Goal: Task Accomplishment & Management: Manage account settings

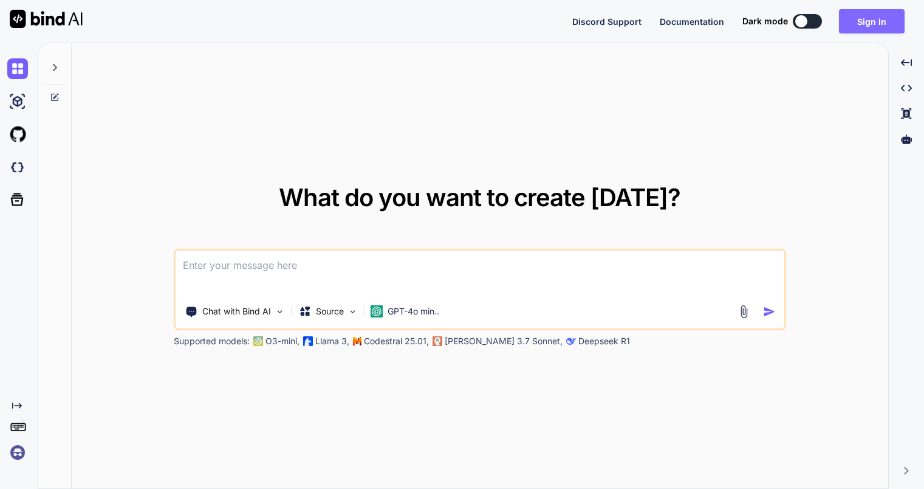
click at [872, 13] on button "Sign in" at bounding box center [872, 21] width 66 height 24
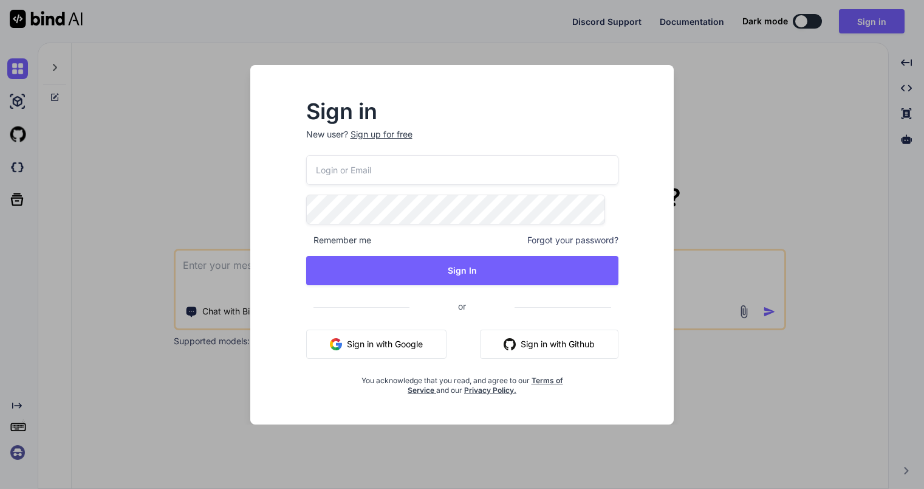
click at [399, 342] on button "Sign in with Google" at bounding box center [376, 343] width 140 height 29
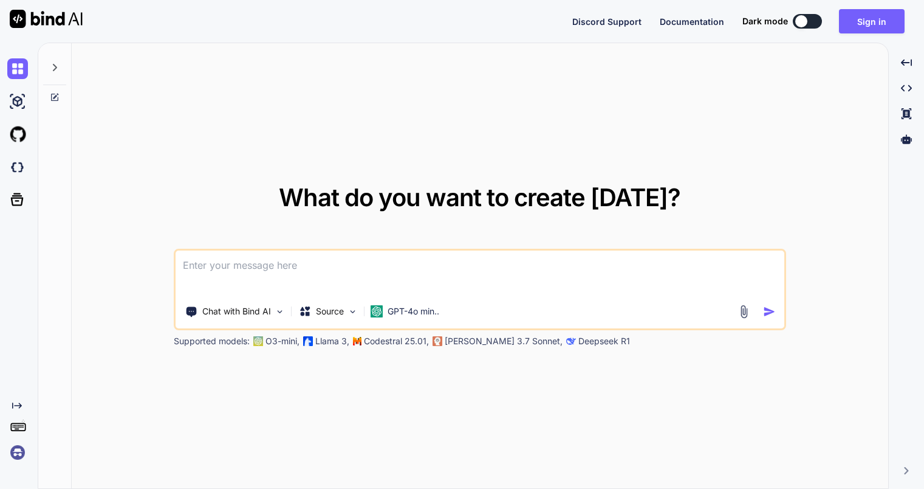
click at [811, 24] on button at bounding box center [807, 21] width 29 height 15
type textarea "x"
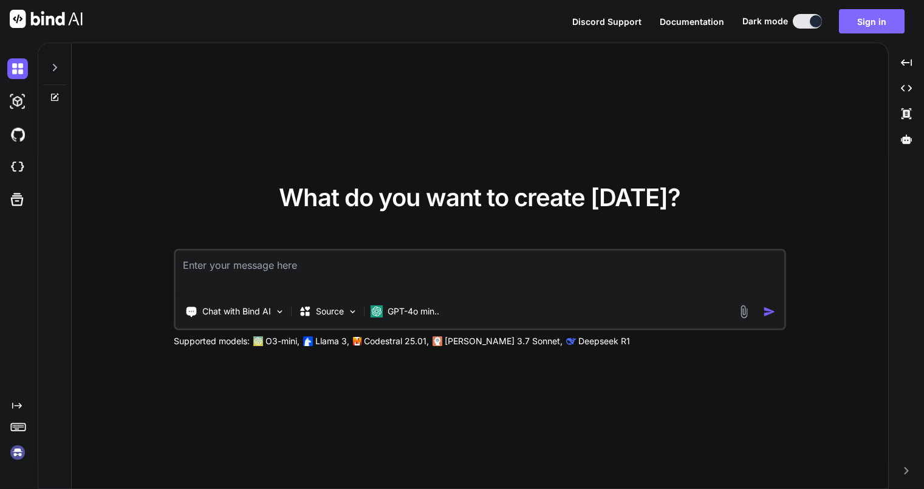
click at [874, 24] on button "Sign in" at bounding box center [872, 21] width 66 height 24
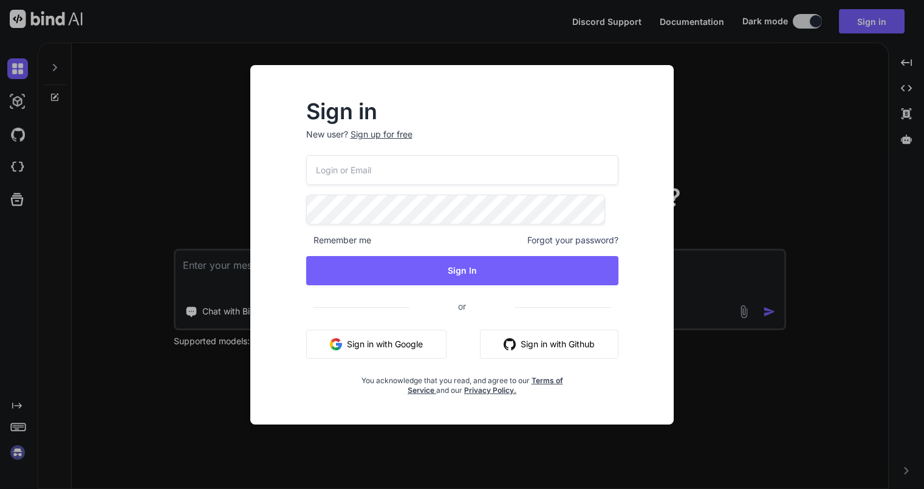
click at [400, 353] on button "Sign in with Google" at bounding box center [376, 343] width 140 height 29
click at [382, 140] on div "Sign up for free" at bounding box center [382, 134] width 62 height 12
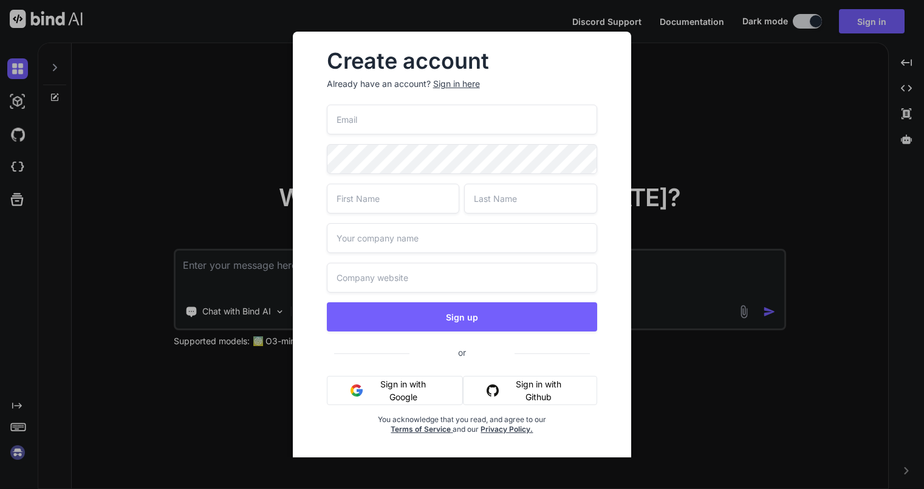
click at [382, 133] on input "email" at bounding box center [462, 120] width 271 height 30
type input "jon.nelsen@dosocialsmarter.com"
type input "Jonathan"
type input "Nelsen"
type input "Jon Nelsen Solar"
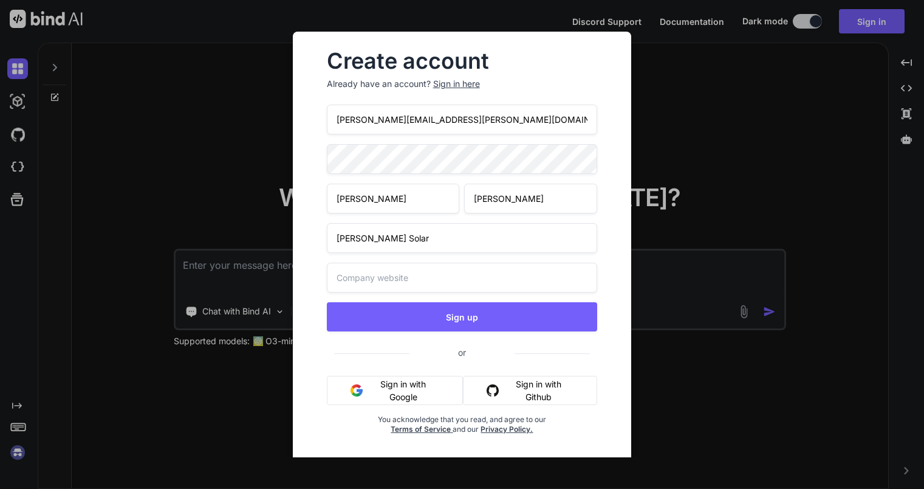
type input "Jon Nelsen Solar"
click at [368, 253] on input "Jon Nelsen Solar" at bounding box center [462, 238] width 271 height 30
type input "Do Social Smarter"
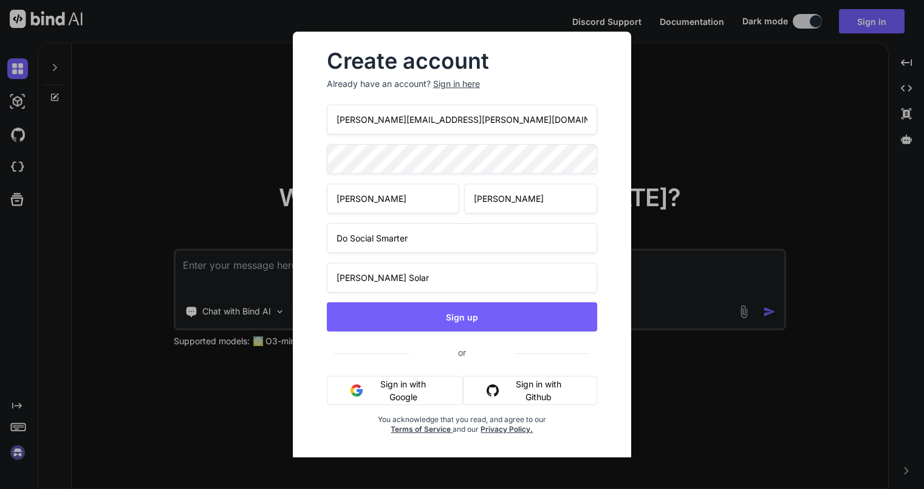
click at [358, 287] on input "Jon Nelsen Solar" at bounding box center [462, 278] width 271 height 30
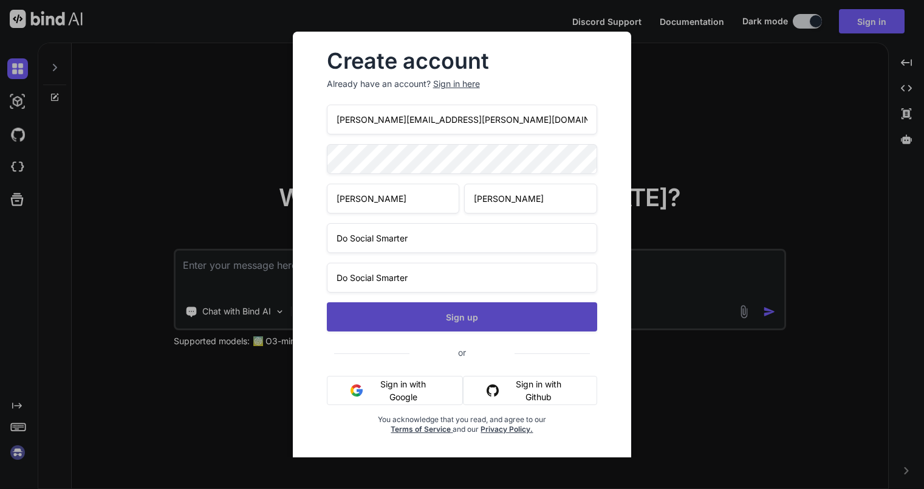
type input "Do Social Smarter"
click at [373, 322] on button "Sign up" at bounding box center [462, 316] width 271 height 29
click at [427, 325] on button "Sign up" at bounding box center [462, 316] width 271 height 29
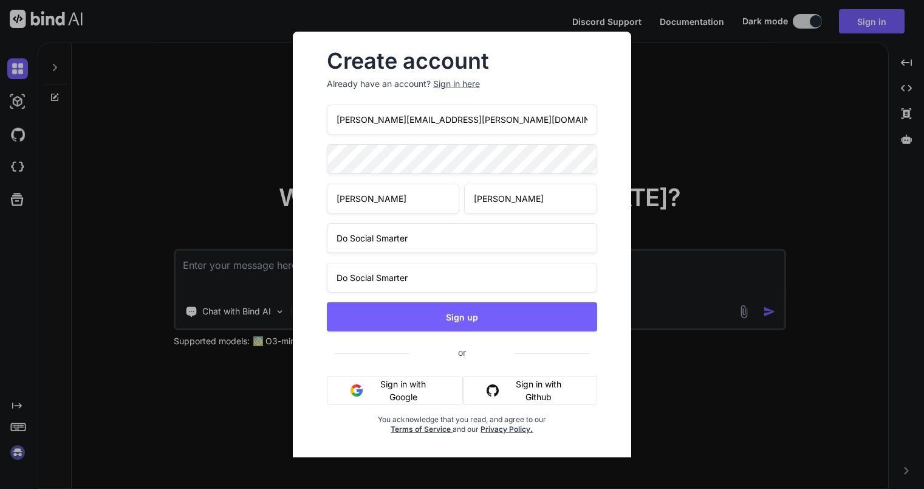
click at [453, 90] on div "Sign in here" at bounding box center [456, 84] width 47 height 12
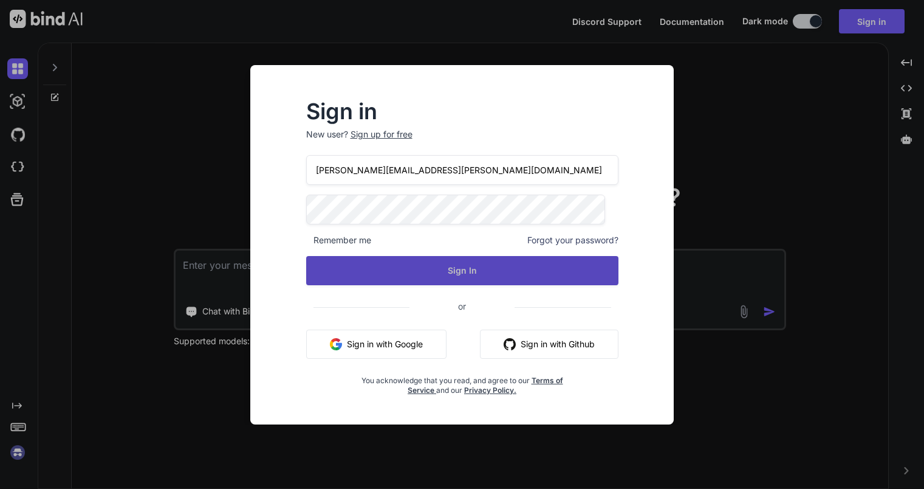
click at [421, 271] on button "Sign In" at bounding box center [462, 270] width 312 height 29
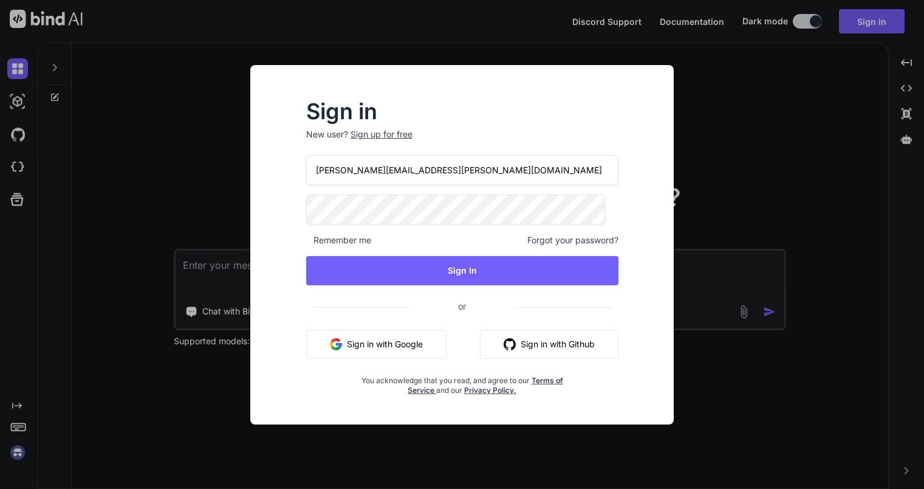
click at [556, 241] on span "Forgot your password?" at bounding box center [573, 240] width 91 height 12
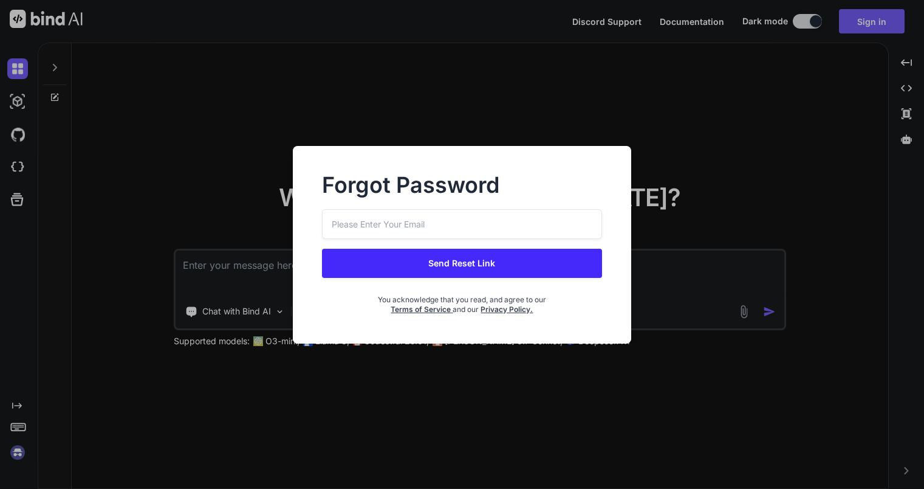
click at [500, 229] on input "email" at bounding box center [462, 224] width 281 height 30
type input "jon.nelsen@dosocialsmarter.com"
click at [486, 270] on button "Send Reset Link" at bounding box center [462, 263] width 281 height 29
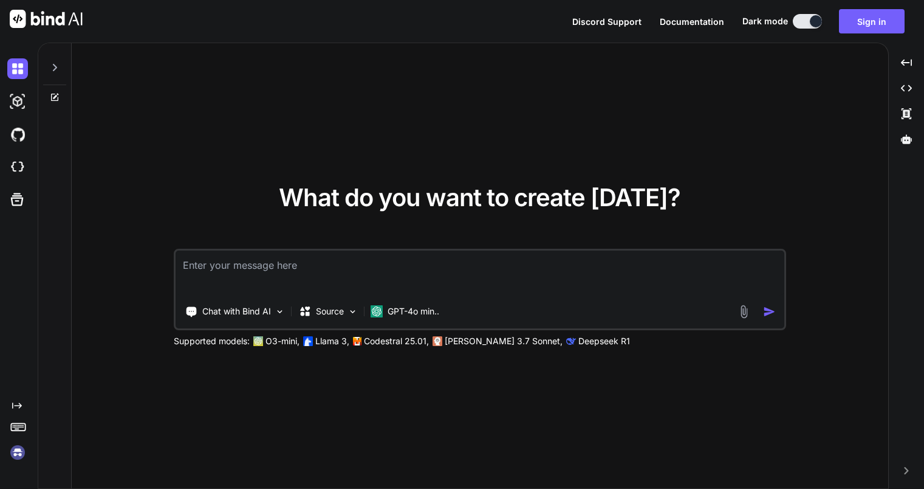
click at [409, 276] on textarea at bounding box center [480, 272] width 609 height 45
click at [346, 312] on div "Source" at bounding box center [328, 311] width 69 height 24
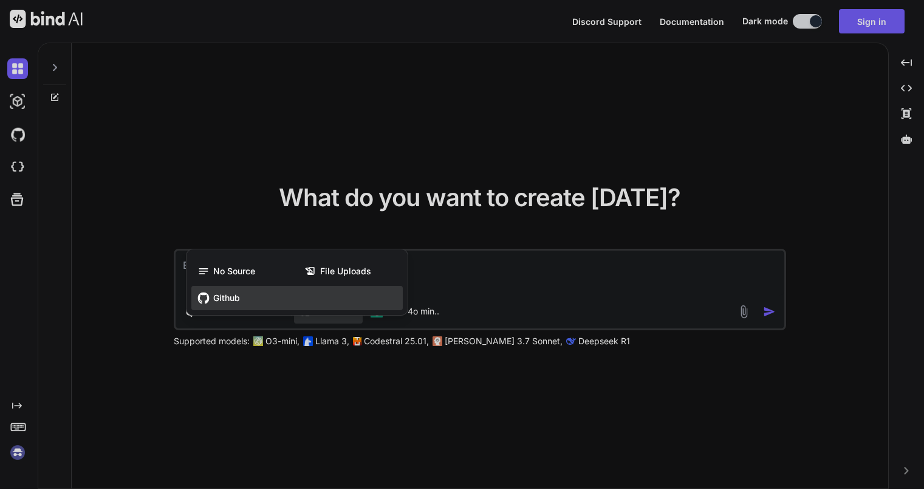
click at [247, 305] on div "Github" at bounding box center [297, 298] width 212 height 24
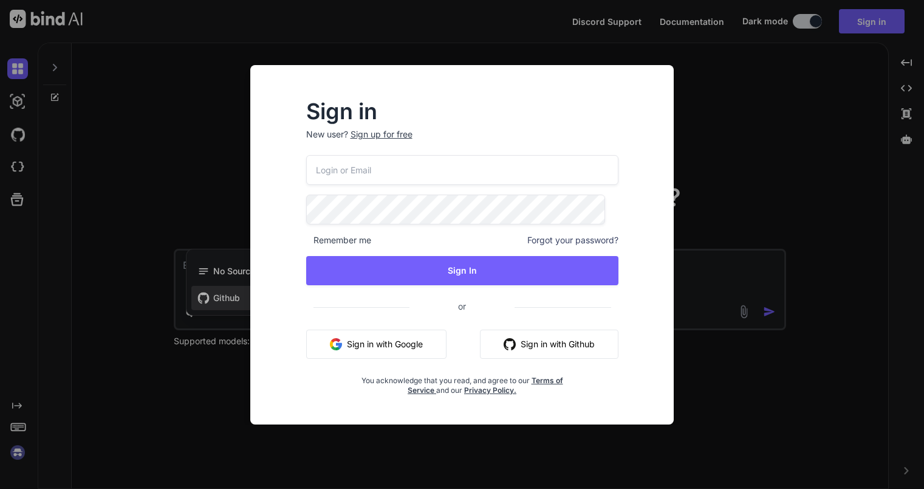
type input "jon.nelsen@dosocialsmarter.com"
click at [706, 114] on div "Sign in New user? Sign up for free jon.nelsen@dosocialsmarter.com Remember me F…" at bounding box center [462, 244] width 924 height 489
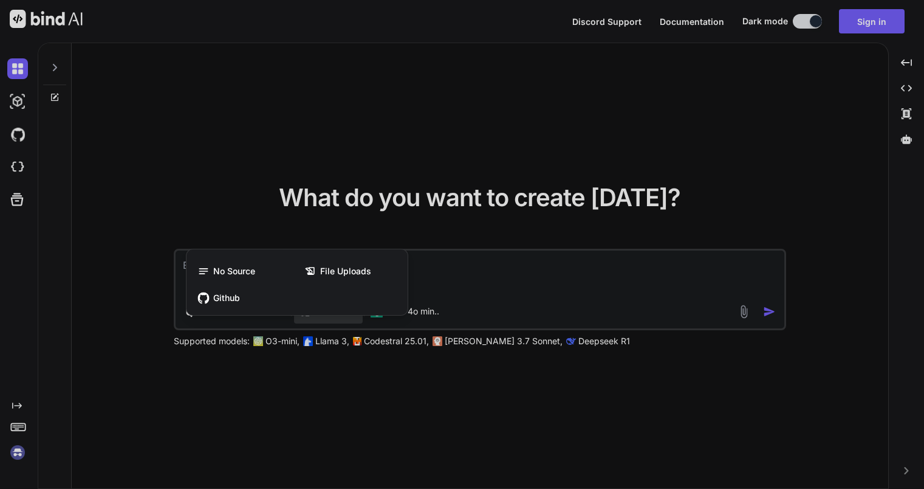
click at [469, 260] on div at bounding box center [462, 244] width 924 height 489
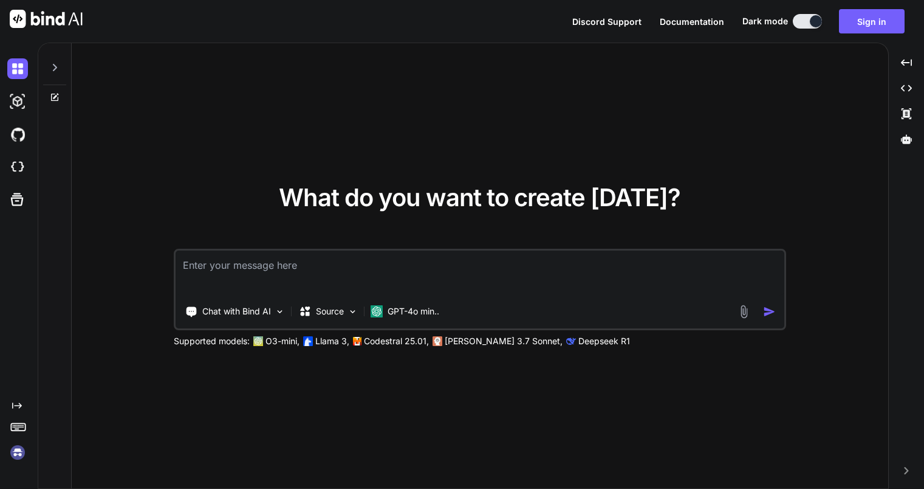
click at [371, 277] on textarea at bounding box center [480, 272] width 609 height 45
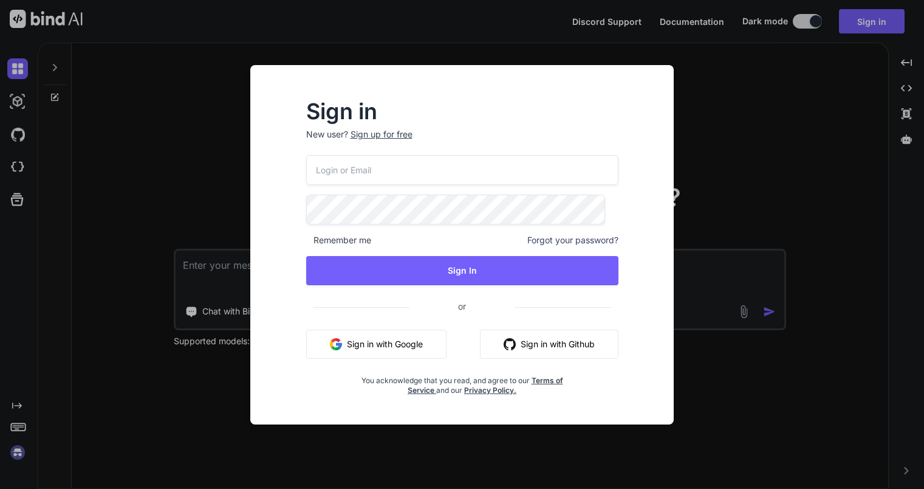
type input "jon.nelsen@dosocialsmarter.com"
click at [703, 154] on div "Sign in New user? Sign up for free jon.nelsen@dosocialsmarter.com Remember me F…" at bounding box center [462, 244] width 924 height 489
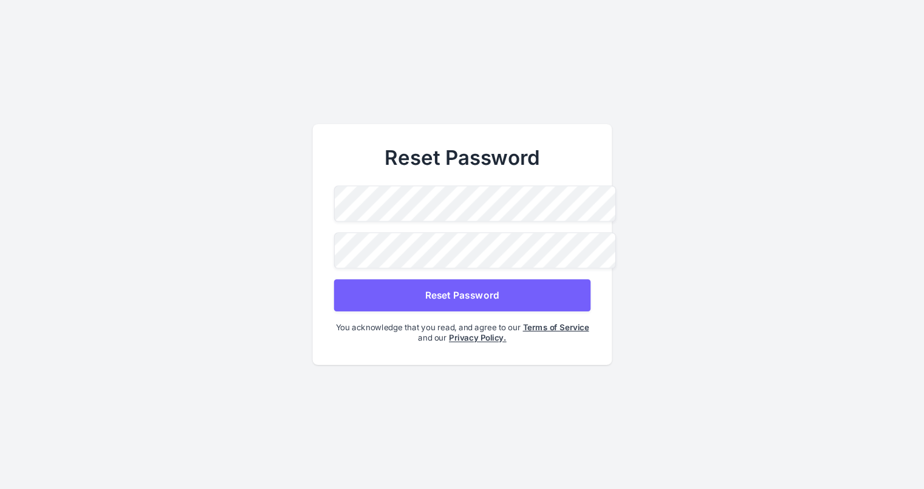
click at [433, 279] on button "Reset Password" at bounding box center [462, 295] width 256 height 32
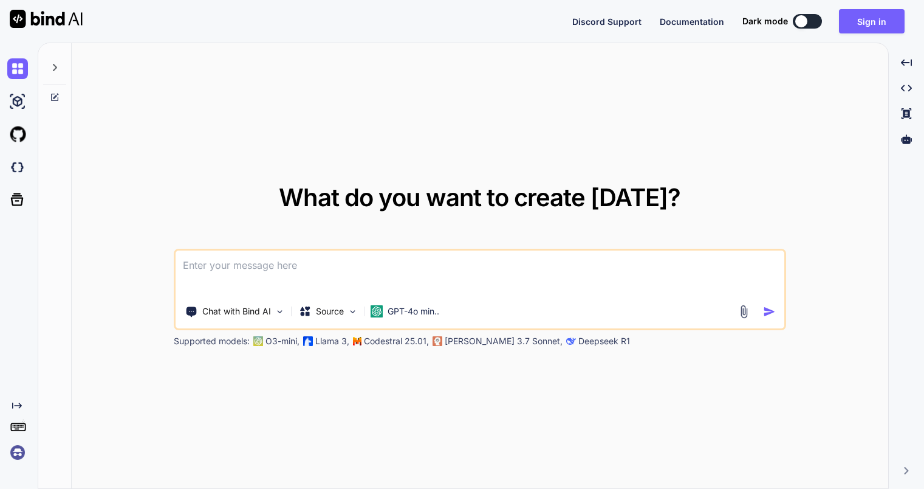
click at [822, 22] on button at bounding box center [807, 21] width 29 height 15
type textarea "x"
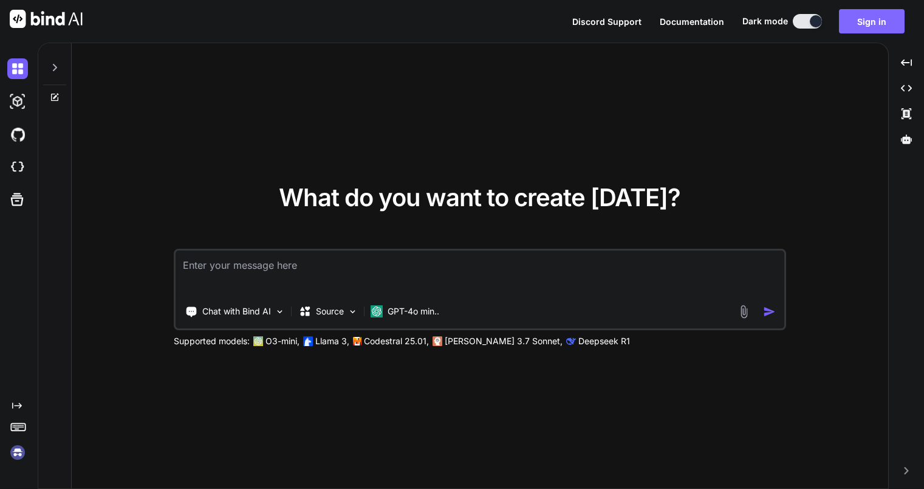
click at [862, 21] on button "Sign in" at bounding box center [872, 21] width 66 height 24
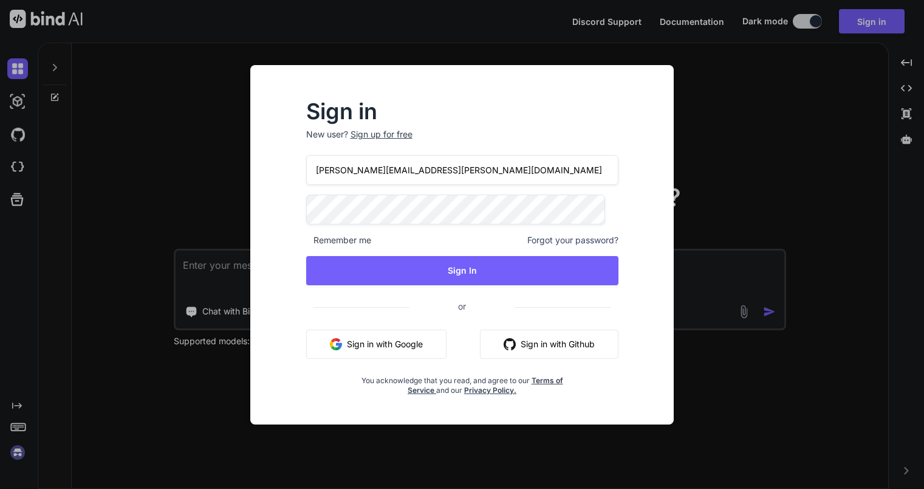
click at [280, 294] on div "Sign in New user? Sign up for free jon.nelsen@dosocialsmarter.com Remember me F…" at bounding box center [462, 255] width 404 height 337
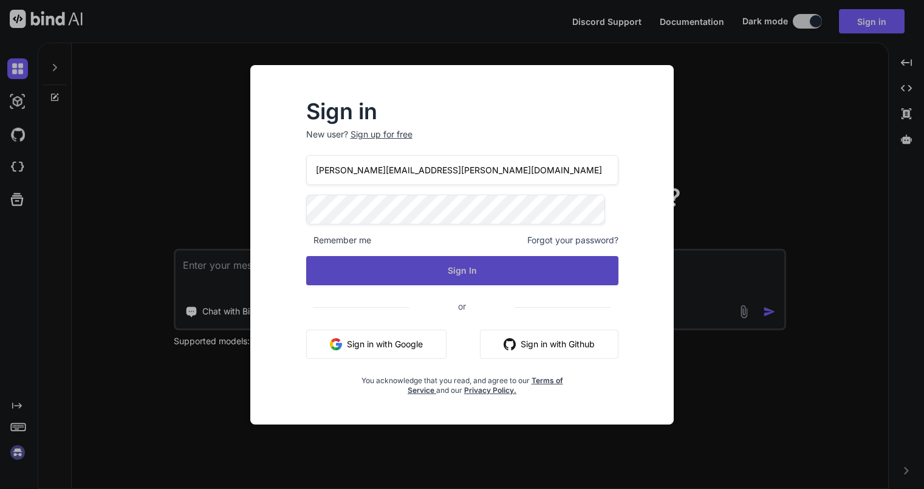
click at [347, 278] on button "Sign In" at bounding box center [462, 270] width 312 height 29
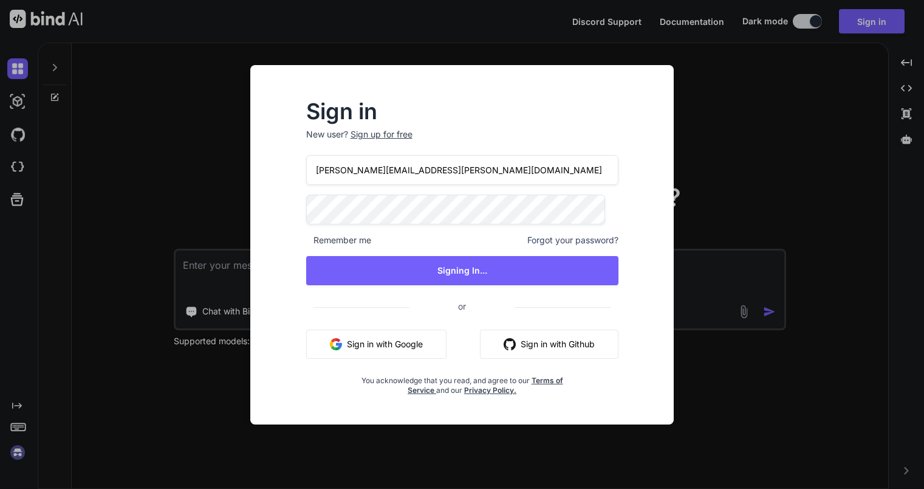
click at [754, 104] on div "Sign in New user? Sign up for free jon.nelsen@dosocialsmarter.com Remember me F…" at bounding box center [462, 244] width 924 height 489
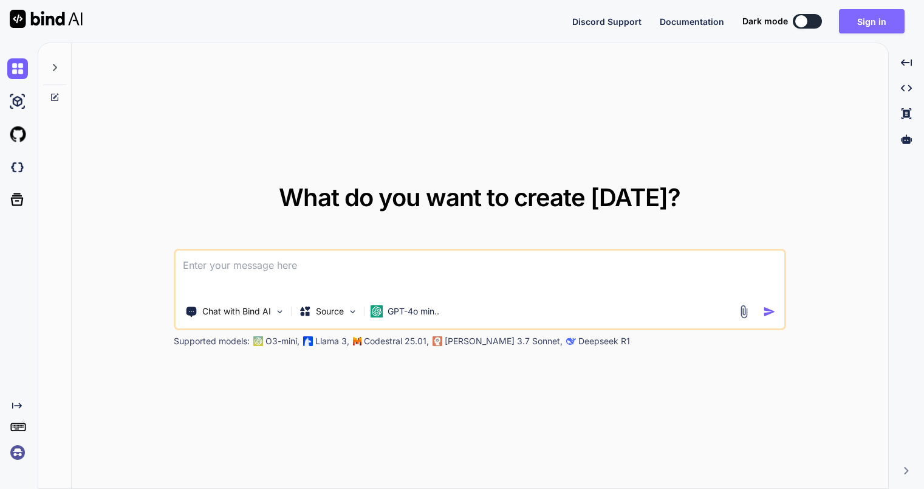
click at [861, 12] on button "Sign in" at bounding box center [872, 21] width 66 height 24
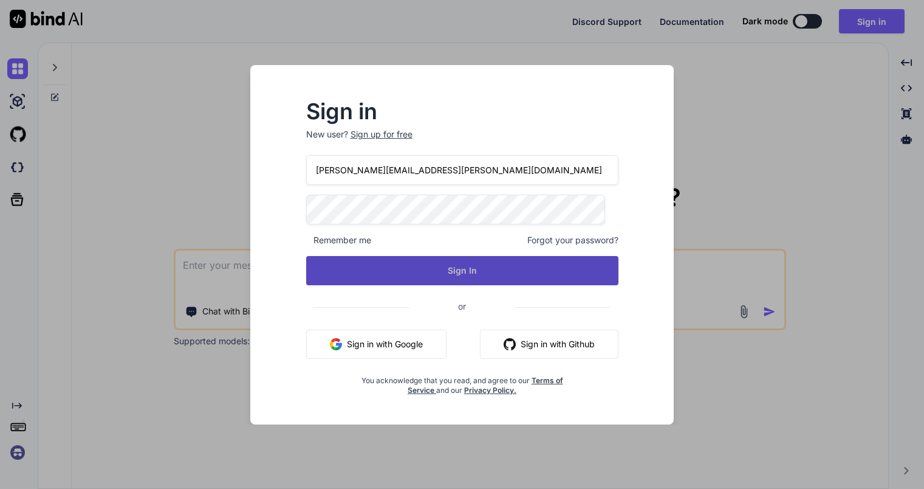
click at [540, 264] on button "Sign In" at bounding box center [462, 270] width 312 height 29
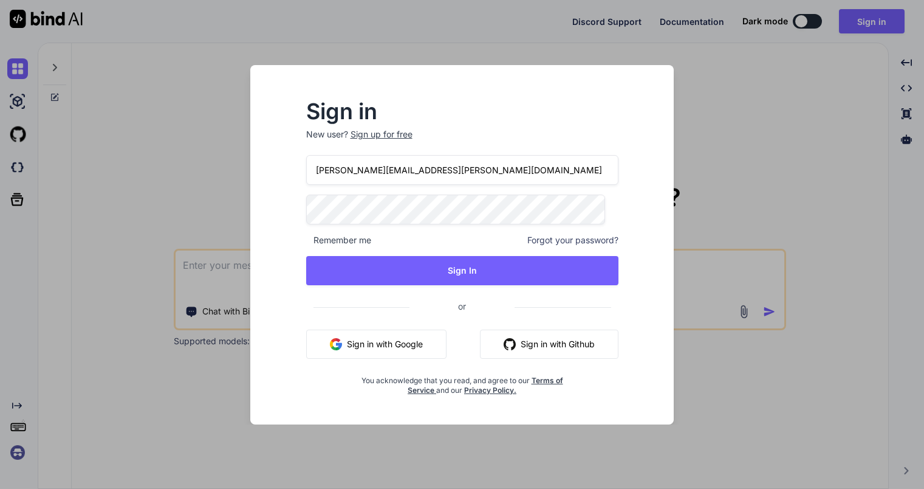
click at [235, 93] on div "Sign in New user? Sign up for free jon.nelsen@dosocialsmarter.com Remember me F…" at bounding box center [462, 244] width 463 height 359
click at [551, 341] on button "Sign in with Github" at bounding box center [549, 343] width 139 height 29
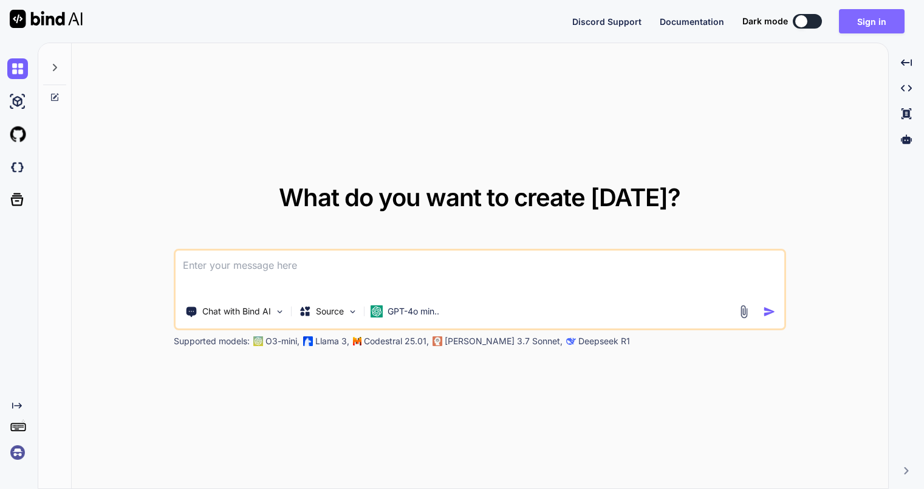
click at [848, 27] on button "Sign in" at bounding box center [872, 21] width 66 height 24
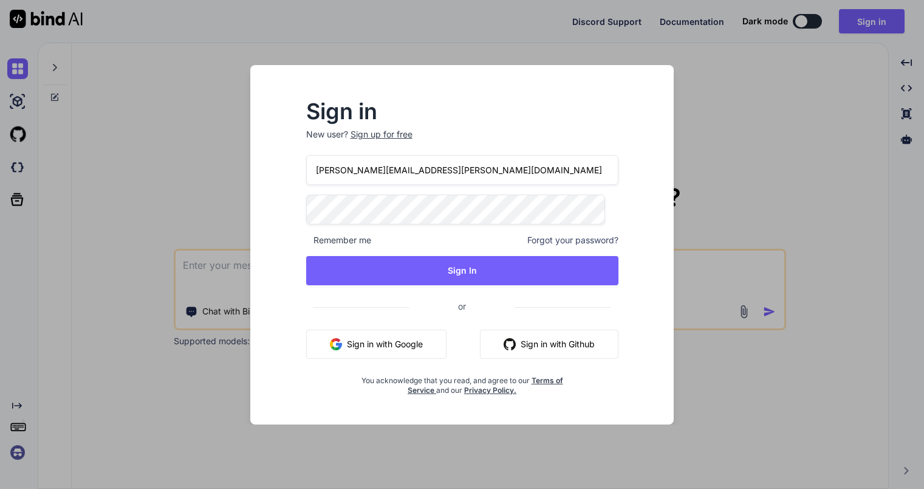
click at [385, 353] on button "Sign in with Google" at bounding box center [376, 343] width 140 height 29
click at [704, 92] on div "Sign in New user? Sign up for free jon.nelsen@dosocialsmarter.com Remember me F…" at bounding box center [462, 244] width 924 height 489
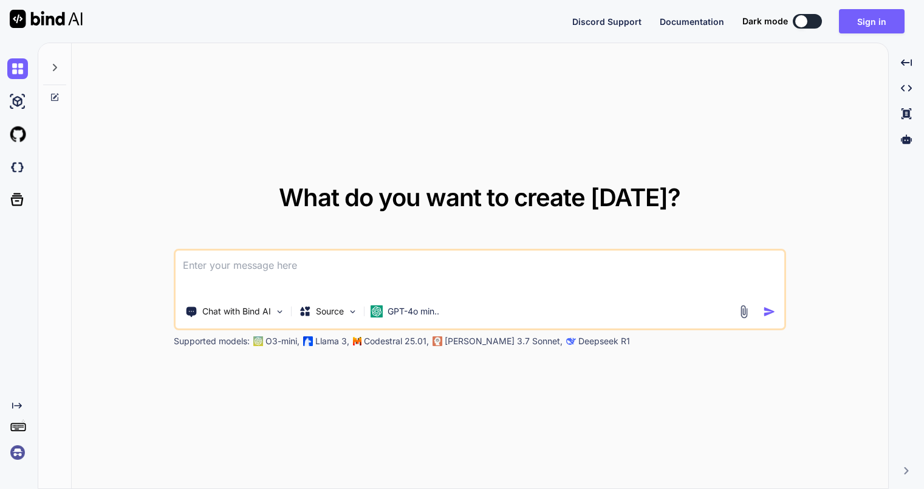
click at [25, 428] on rect at bounding box center [18, 427] width 14 height 7
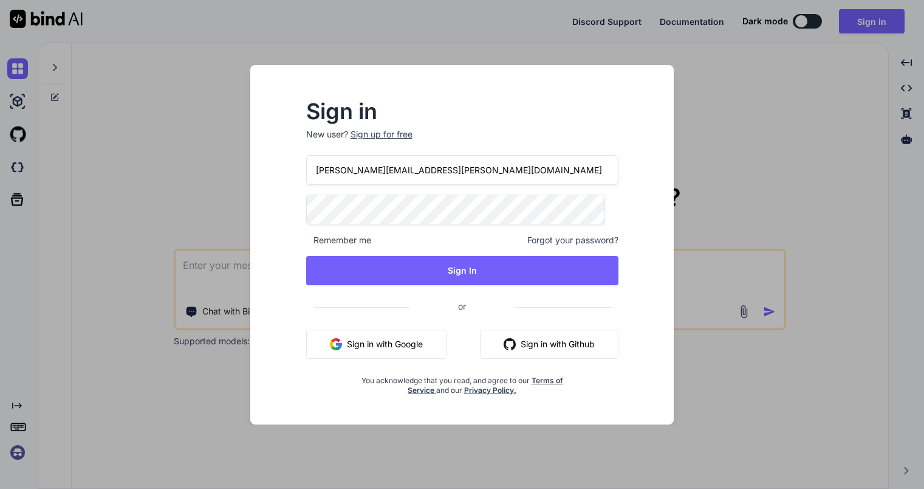
click at [18, 405] on div "Sign in New user? Sign up for free jon.nelsen@dosocialsmarter.com Remember me F…" at bounding box center [462, 244] width 924 height 489
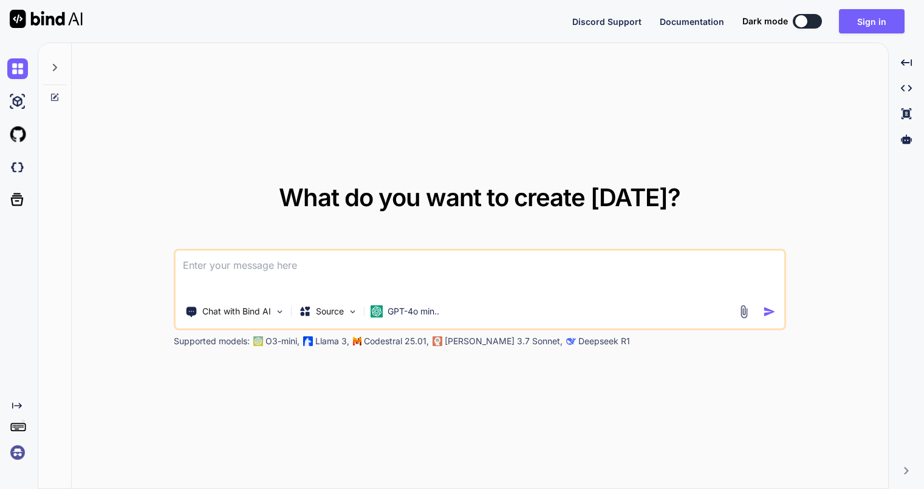
click at [21, 404] on icon "Created with Pixso." at bounding box center [17, 406] width 10 height 10
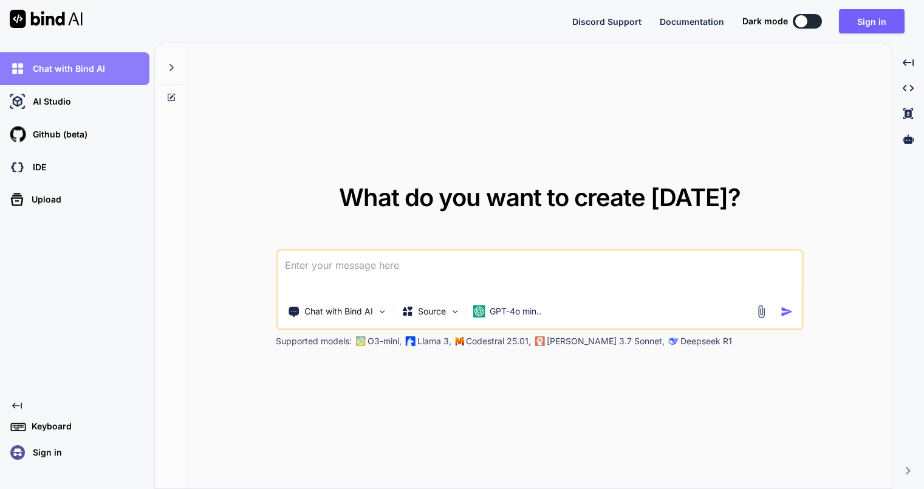
click at [87, 76] on div "Chat with Bind AI" at bounding box center [78, 68] width 142 height 21
click at [170, 70] on icon at bounding box center [171, 67] width 4 height 7
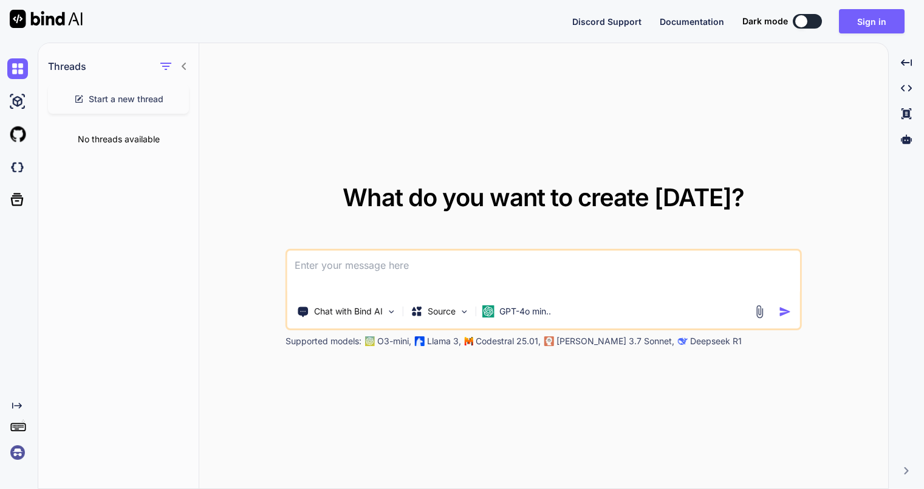
click at [179, 67] on icon at bounding box center [184, 66] width 10 height 10
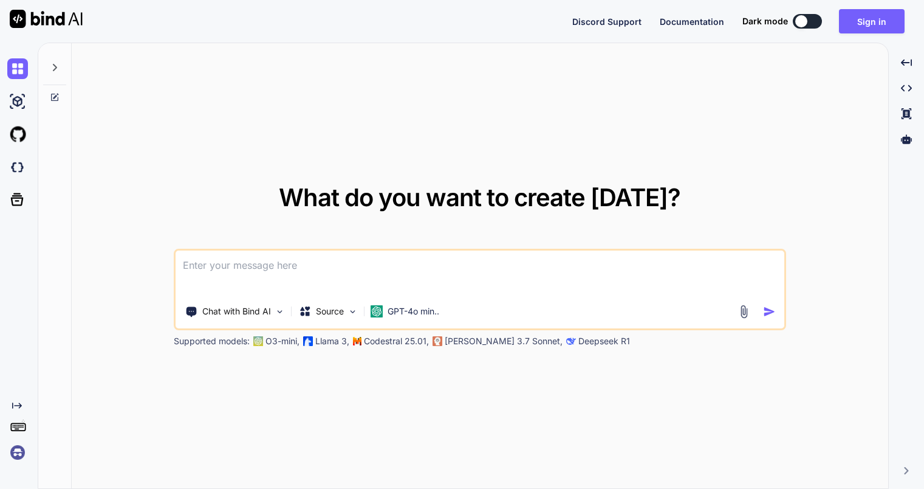
click at [210, 267] on textarea at bounding box center [480, 272] width 609 height 45
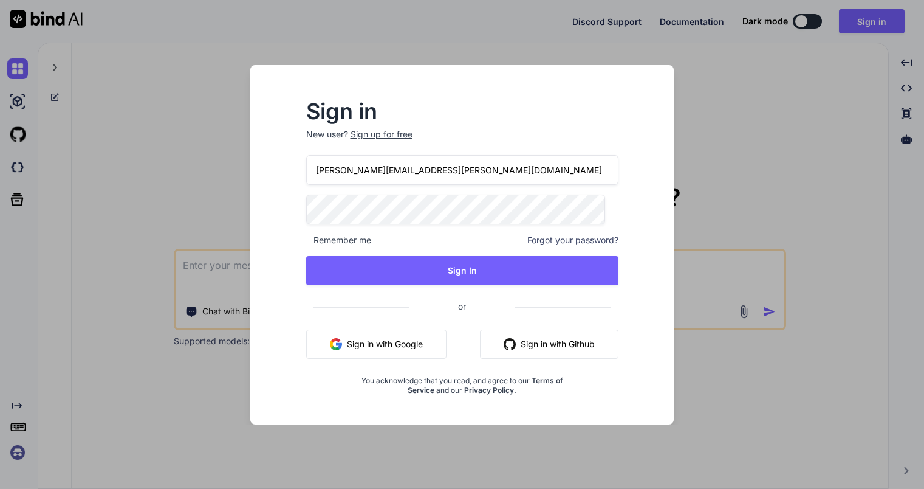
click at [709, 182] on div "Sign in New user? Sign up for free jon.nelsen@dosocialsmarter.com Remember me F…" at bounding box center [462, 244] width 924 height 489
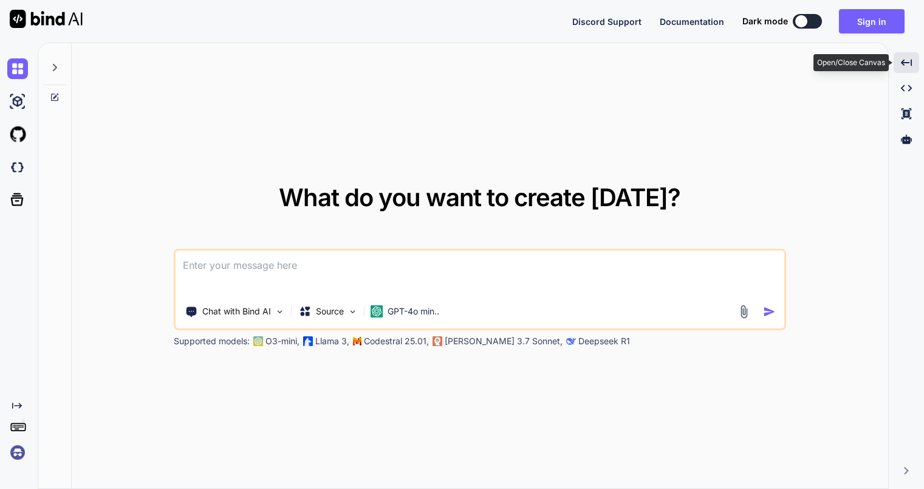
click at [907, 63] on icon "Created with Pixso." at bounding box center [906, 62] width 11 height 11
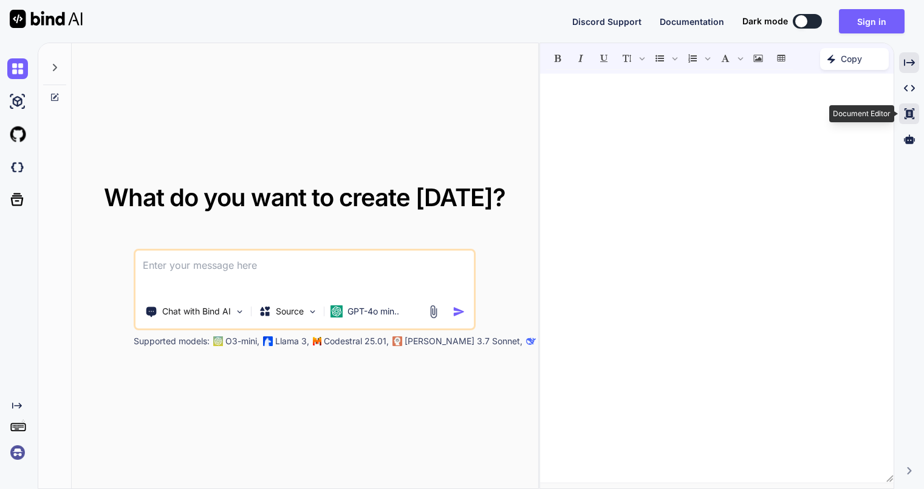
click at [906, 114] on icon at bounding box center [909, 113] width 10 height 11
click at [910, 135] on icon at bounding box center [909, 139] width 11 height 11
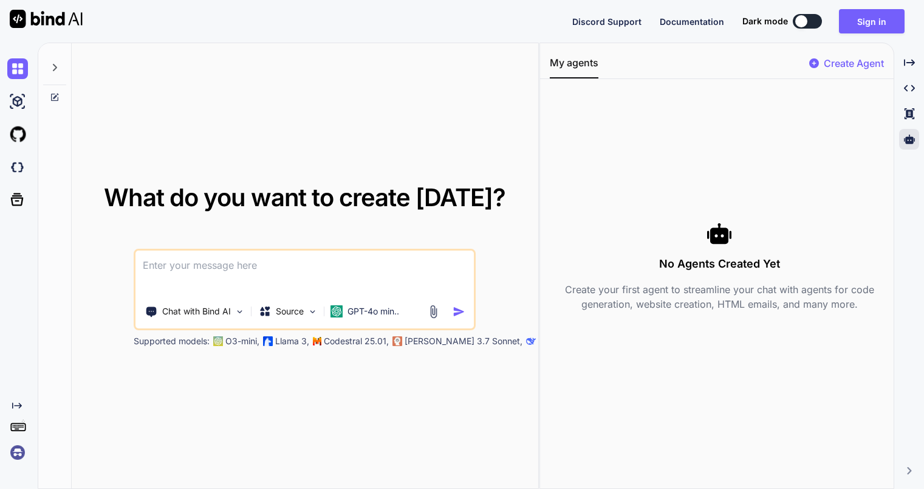
click at [906, 467] on icon "Created with Pixso." at bounding box center [909, 470] width 7 height 7
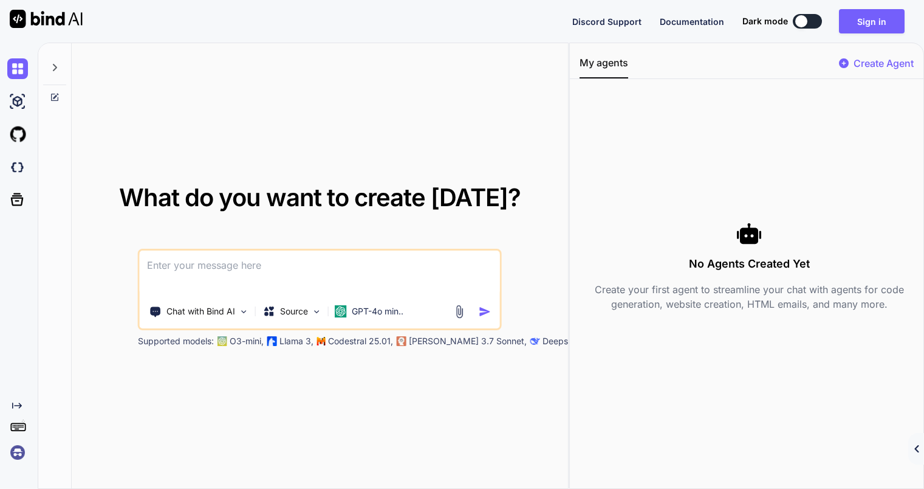
click at [856, 66] on p "Create Agent" at bounding box center [884, 63] width 60 height 15
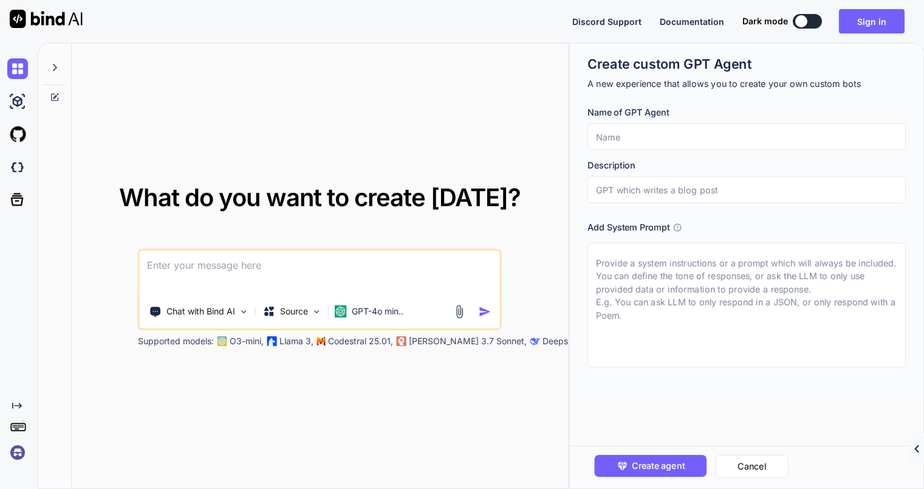
click at [729, 139] on input "text" at bounding box center [747, 136] width 318 height 27
click at [856, 21] on button "Sign in" at bounding box center [872, 21] width 66 height 24
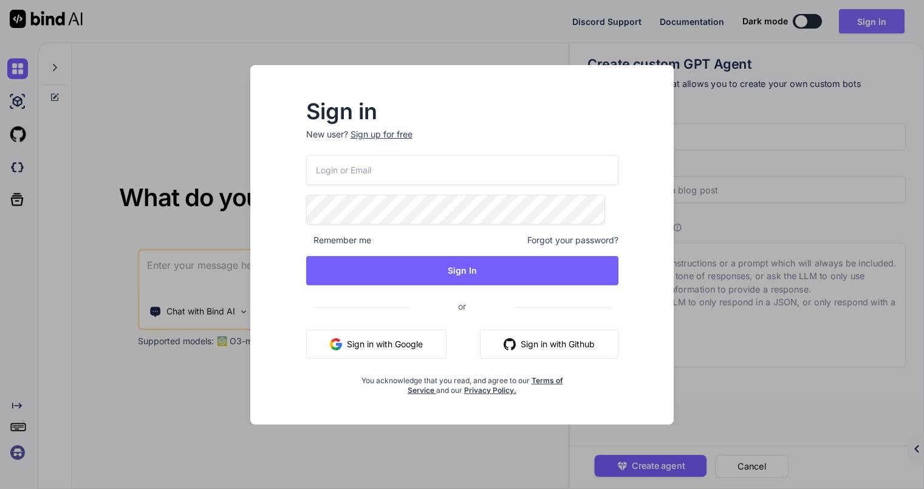
type input "jon.nelsen@dosocialsmarter.com"
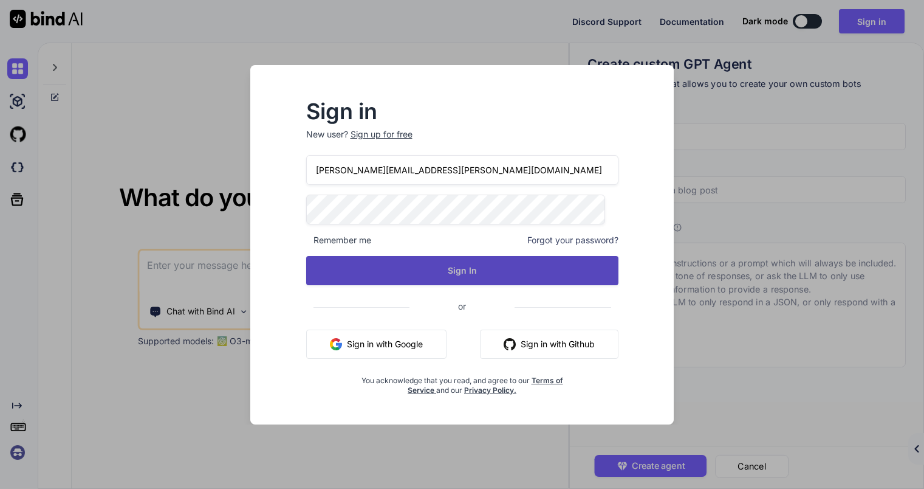
click at [441, 273] on button "Sign In" at bounding box center [462, 270] width 312 height 29
